Goal: Find specific page/section: Find specific page/section

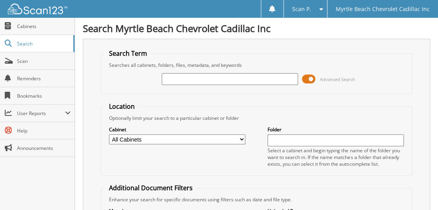
click at [186, 78] on input "text" at bounding box center [230, 79] width 136 height 12
type input "765566"
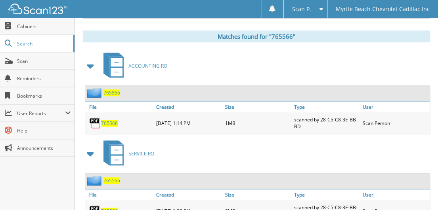
scroll to position [354, 0]
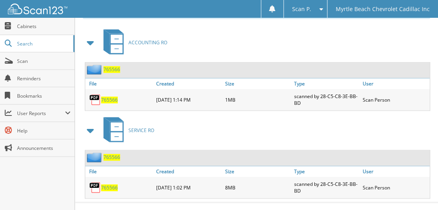
click at [108, 185] on span "765566" at bounding box center [109, 188] width 17 height 7
